Goal: Navigation & Orientation: Find specific page/section

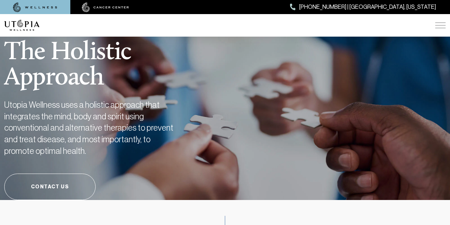
click at [443, 26] on img at bounding box center [440, 25] width 11 height 6
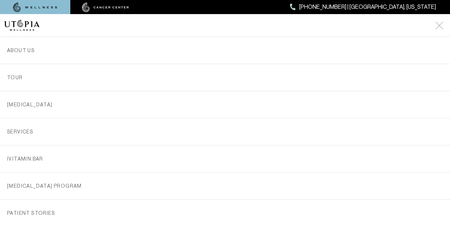
scroll to position [2, 0]
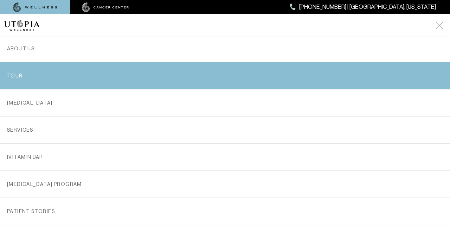
click at [15, 73] on link "TOUR" at bounding box center [225, 75] width 436 height 27
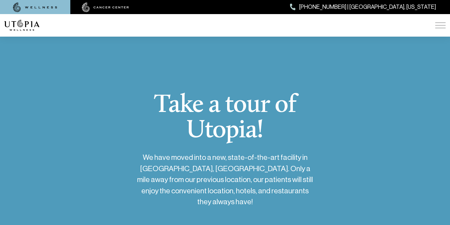
click at [364, 194] on div "Take a tour of Utopia! We have moved into a new, state-of-the-art facility in […" at bounding box center [224, 187] width 441 height 330
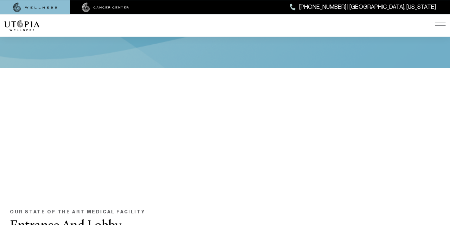
scroll to position [285, 0]
click at [390, 202] on div "OUR STATE OF THE ART MEDICAL FACILITY Entrance And Lobby" at bounding box center [224, 222] width 441 height 40
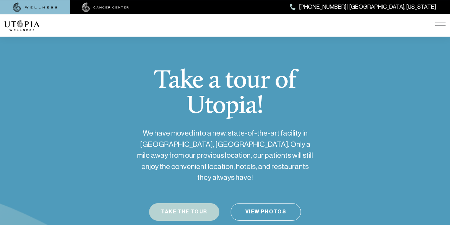
scroll to position [0, 0]
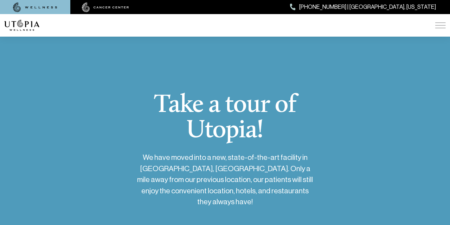
click at [439, 25] on img at bounding box center [440, 25] width 11 height 6
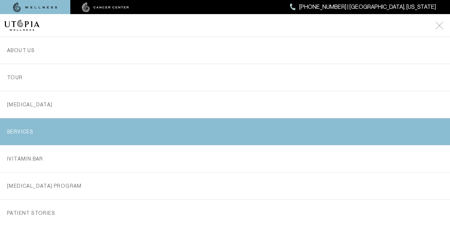
click at [23, 130] on link "SERVICES" at bounding box center [225, 131] width 436 height 27
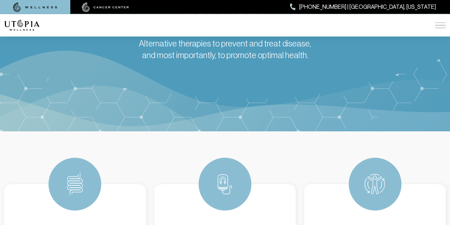
scroll to position [87, 0]
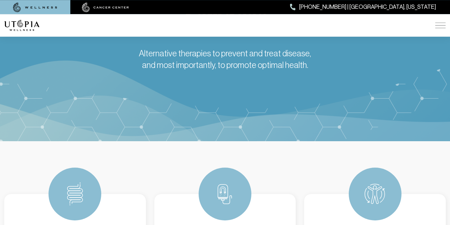
click at [118, 7] on img at bounding box center [105, 7] width 47 height 10
